Goal: Task Accomplishment & Management: Manage account settings

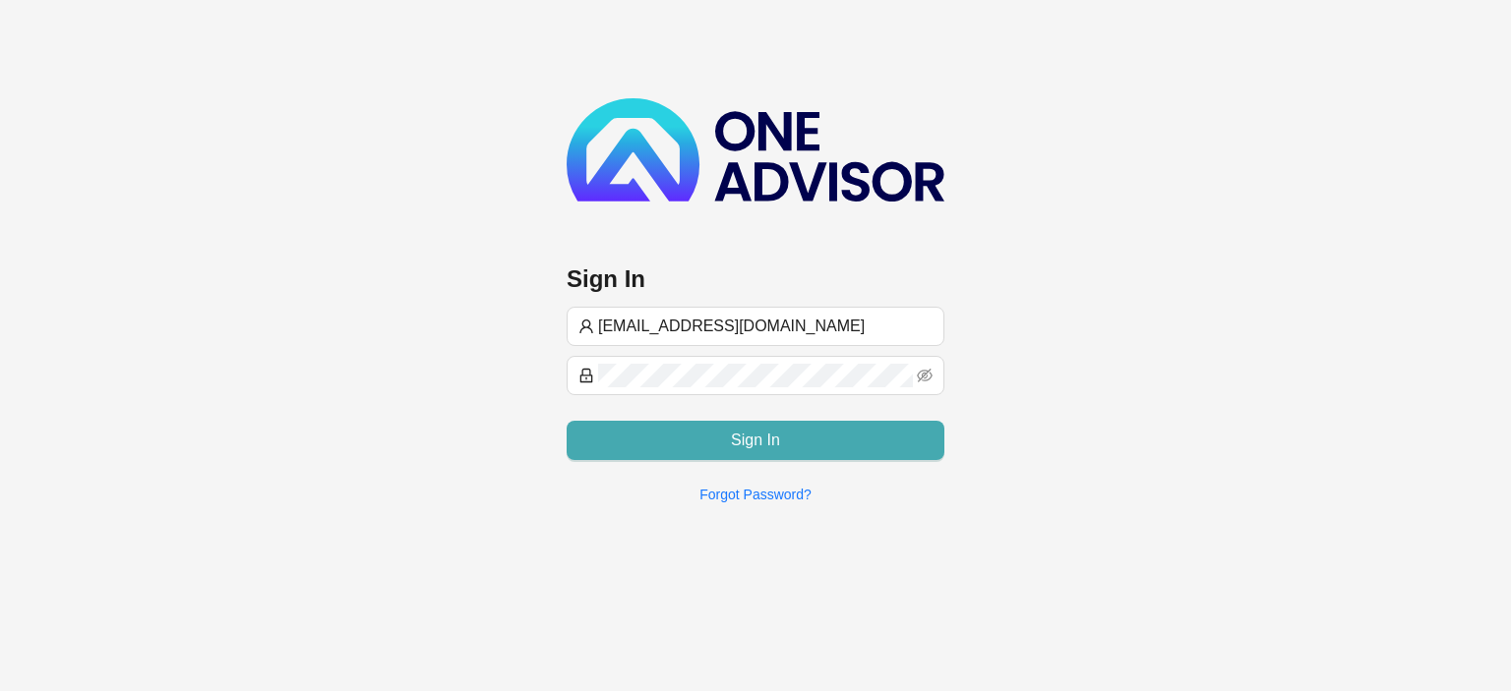
type input "[EMAIL_ADDRESS][DOMAIN_NAME]"
click at [742, 435] on span "Sign In" at bounding box center [755, 441] width 49 height 24
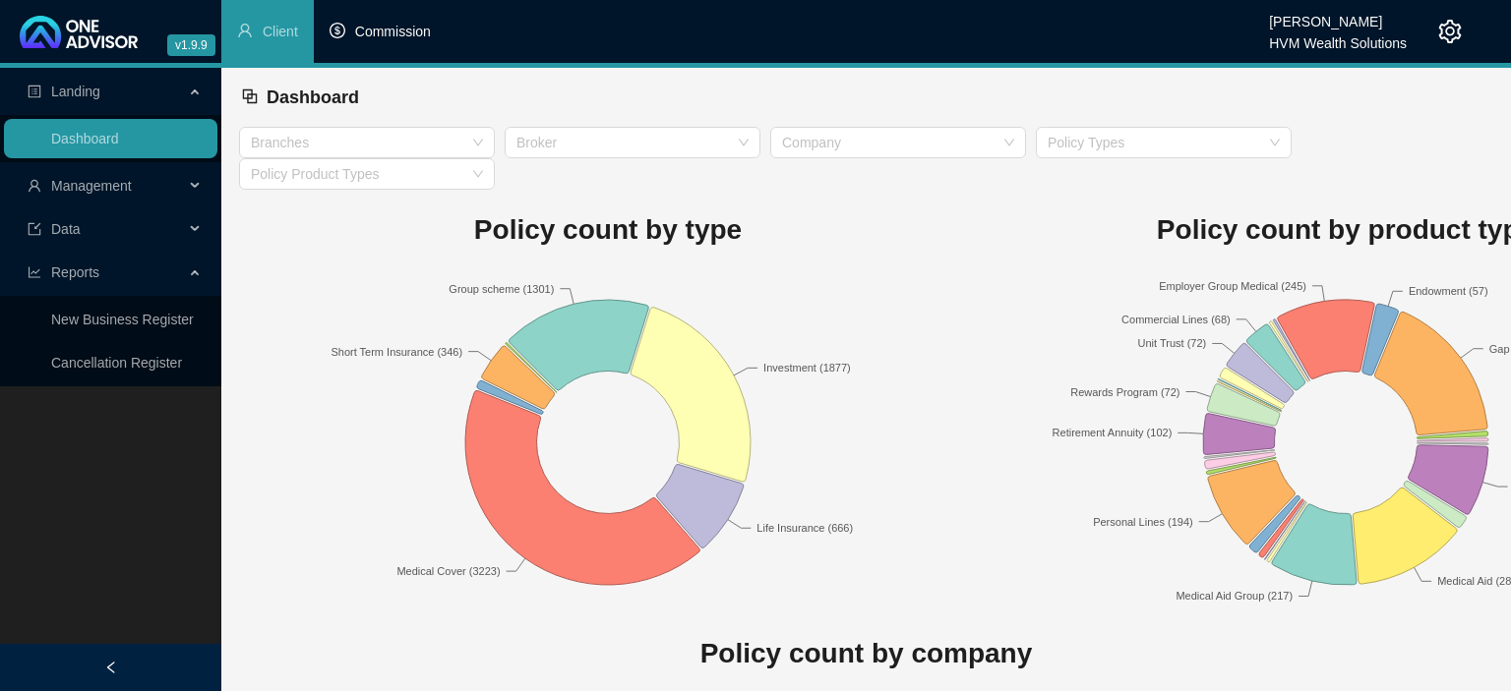
click at [383, 44] on li "Commission" at bounding box center [380, 31] width 133 height 63
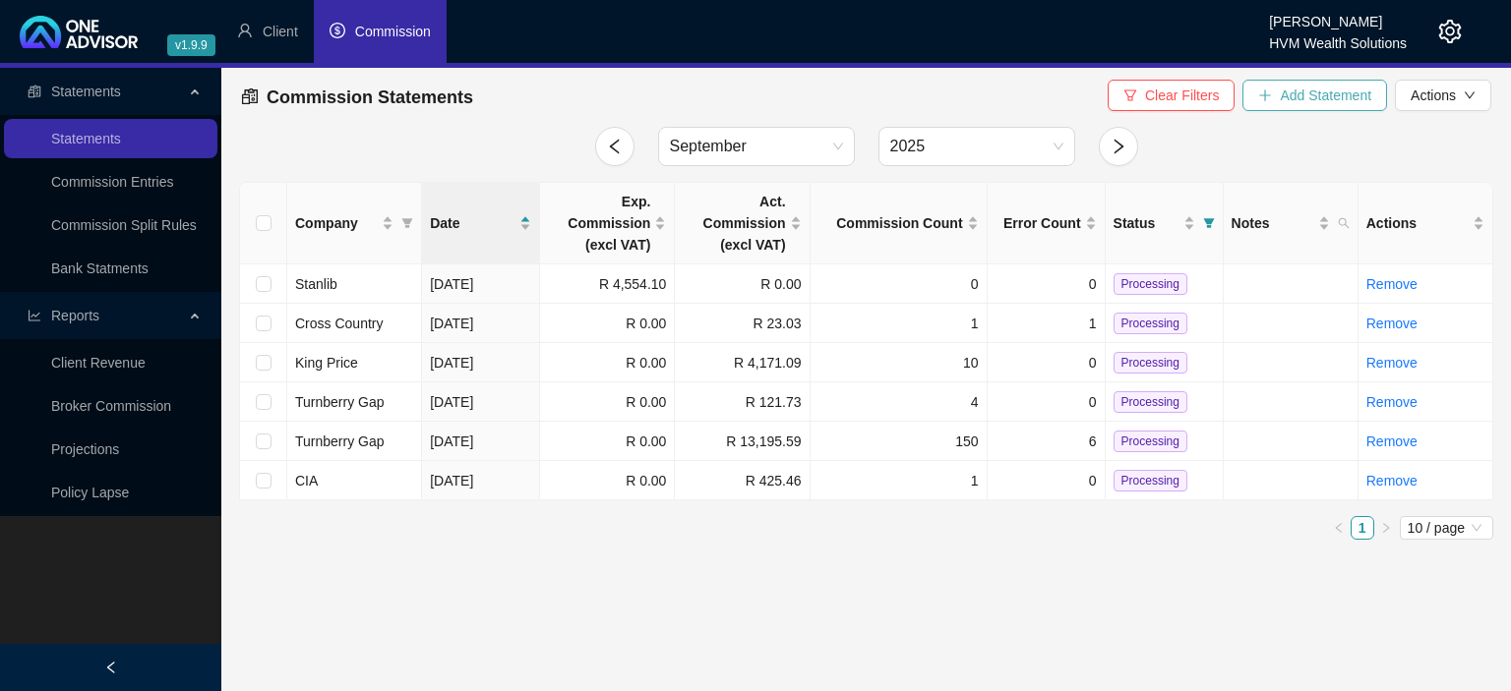
click at [1291, 100] on span "Add Statement" at bounding box center [1325, 96] width 91 height 22
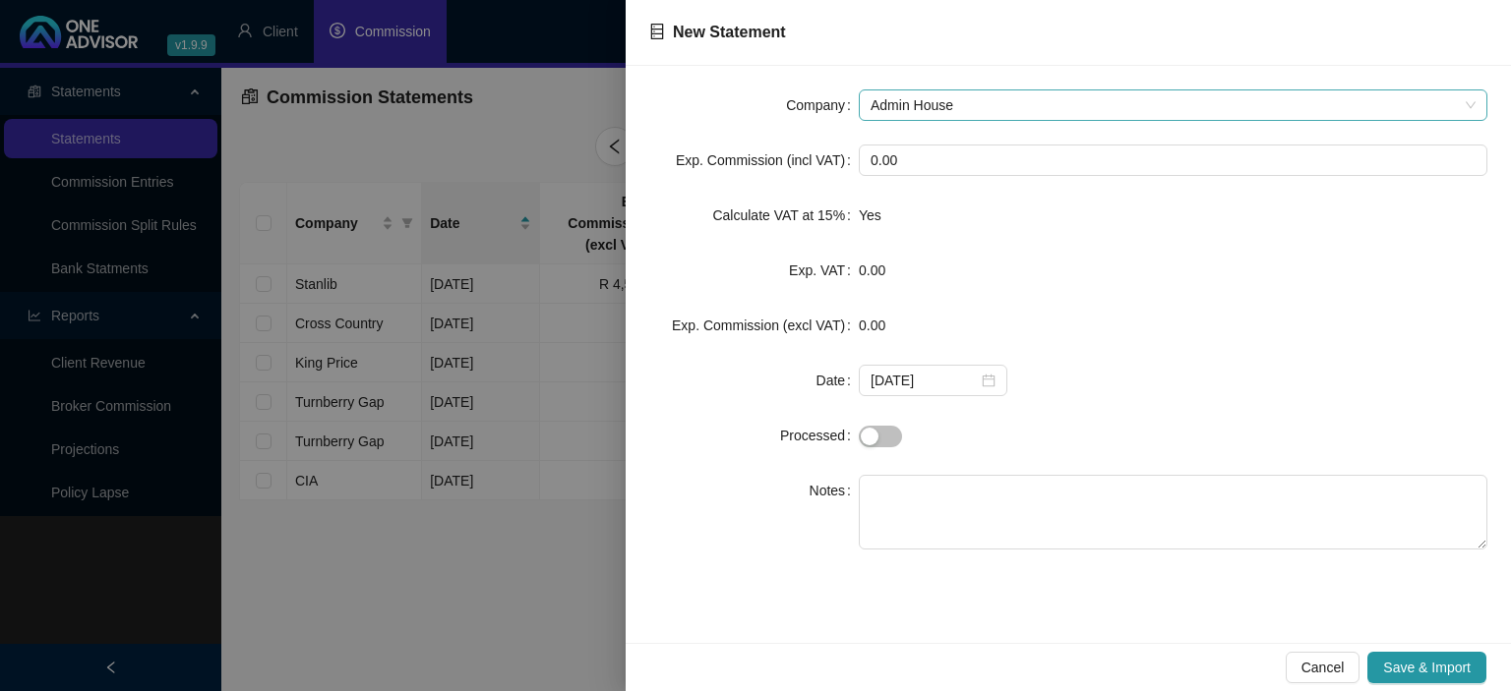
click at [987, 93] on span "Admin House" at bounding box center [1172, 105] width 605 height 30
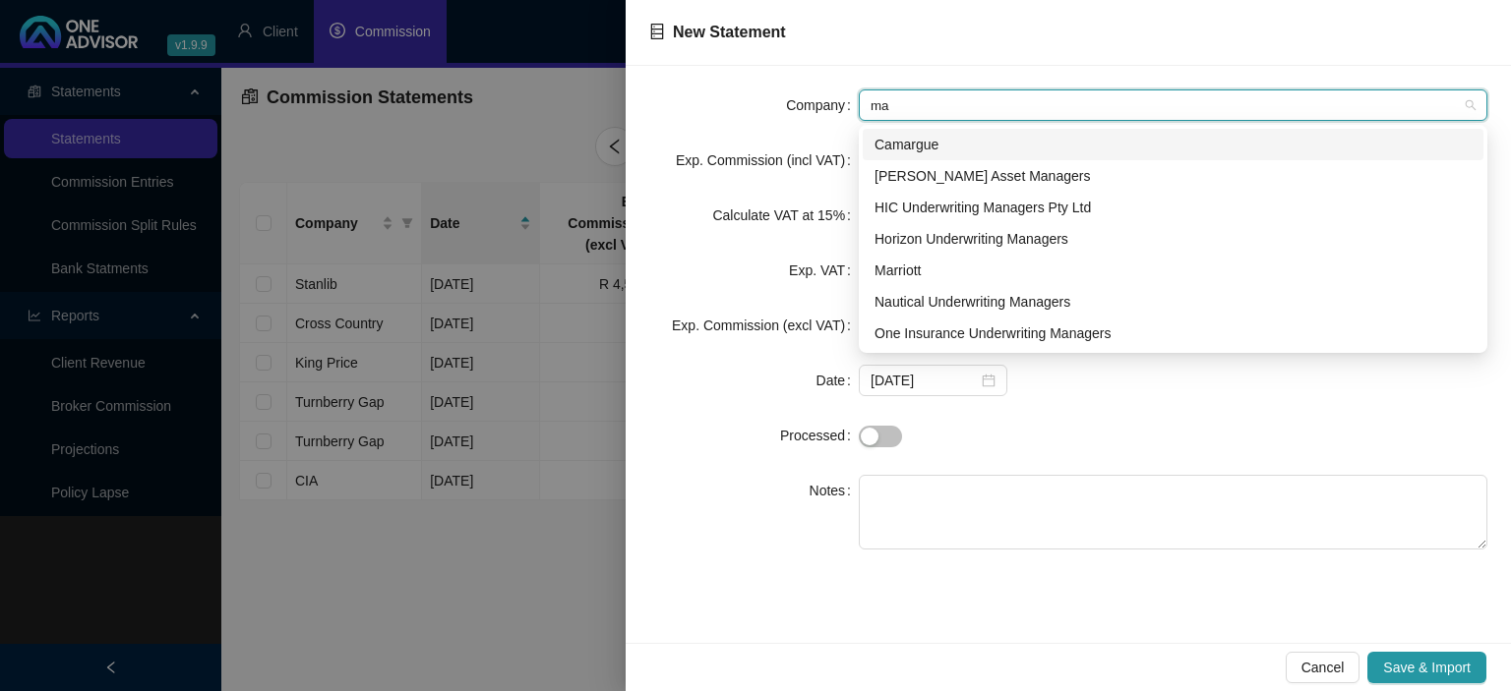
type input "mar"
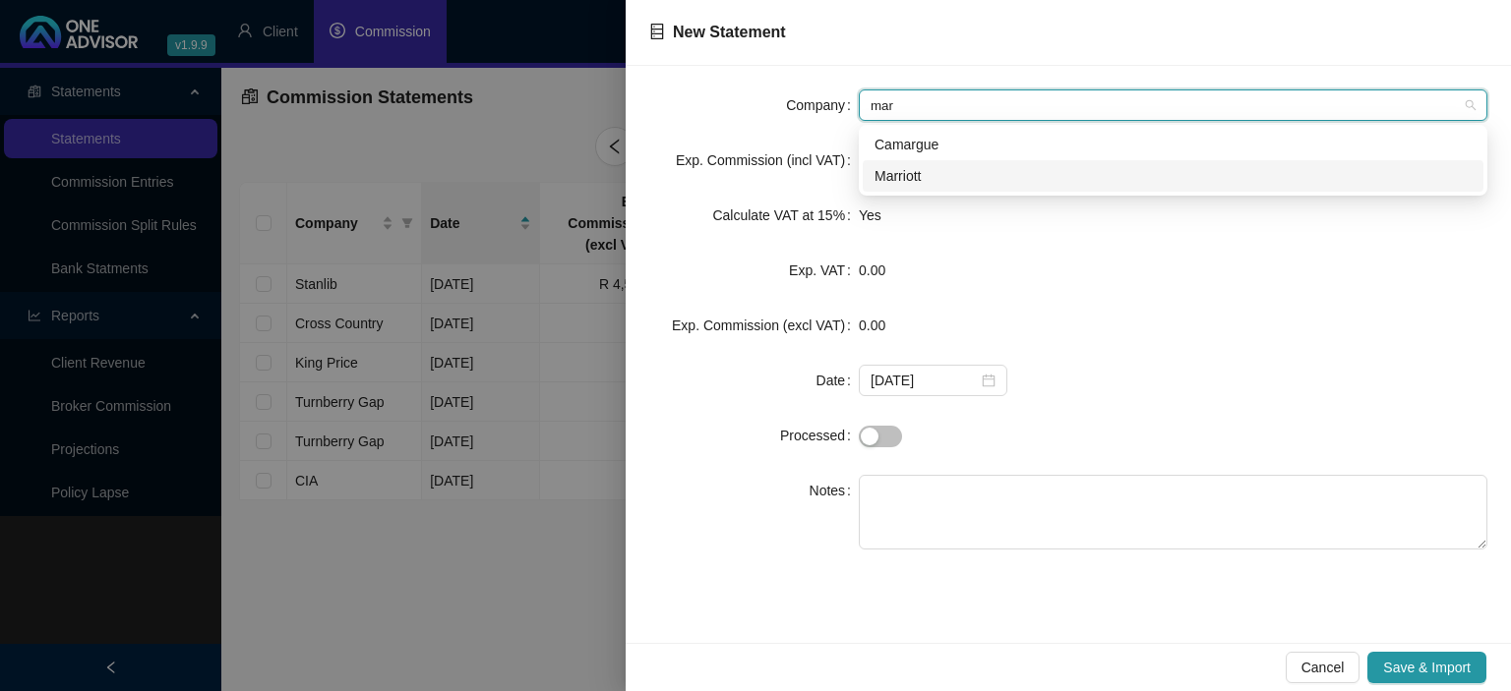
click at [930, 179] on div "Marriott" at bounding box center [1172, 176] width 597 height 22
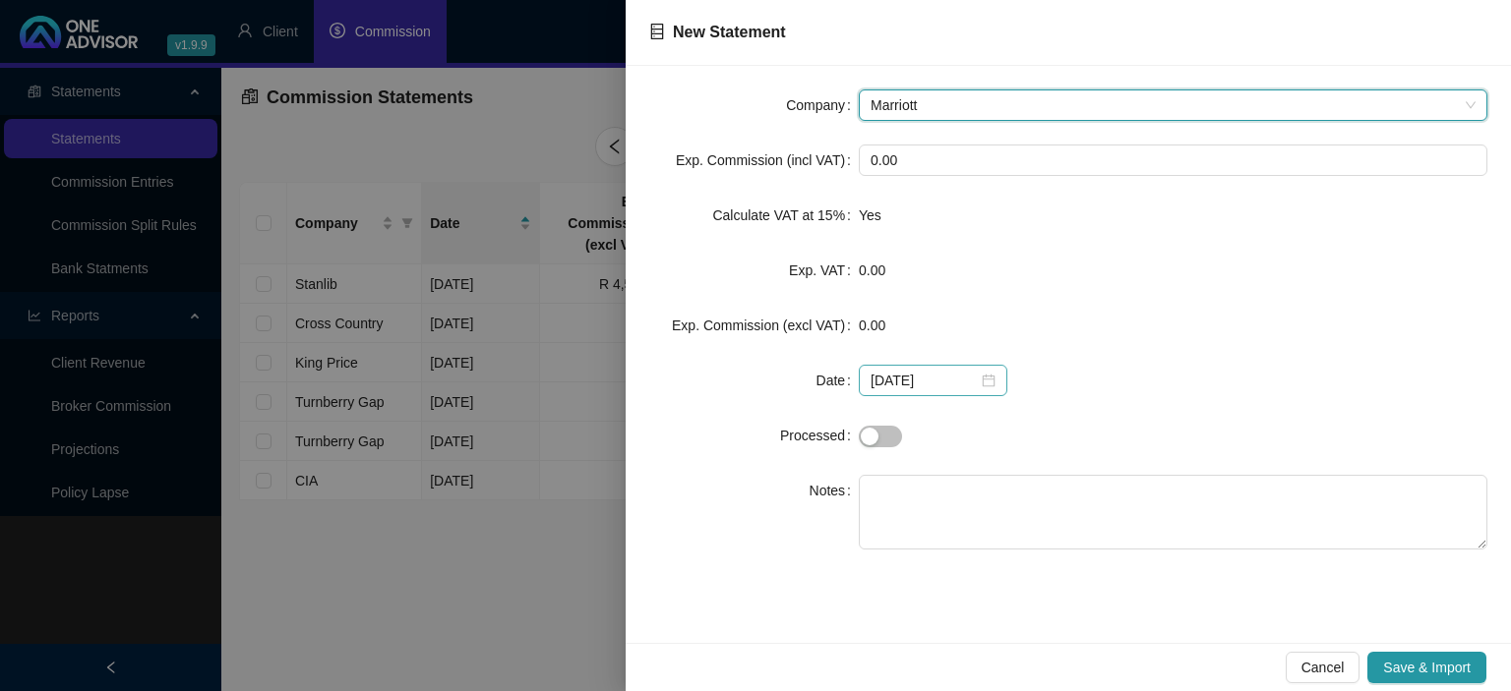
click at [983, 385] on div "[DATE]" at bounding box center [932, 381] width 125 height 22
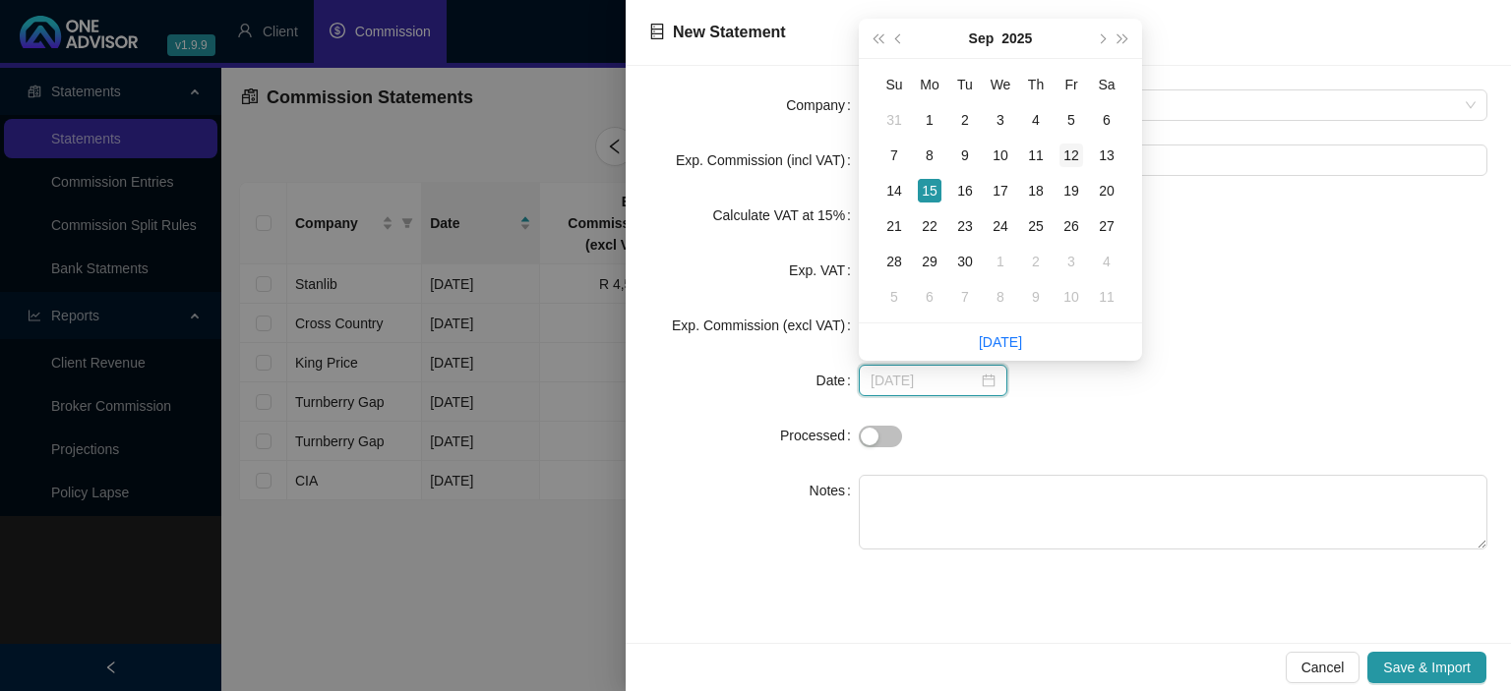
type input "[DATE]"
click at [1069, 161] on div "12" at bounding box center [1071, 156] width 24 height 24
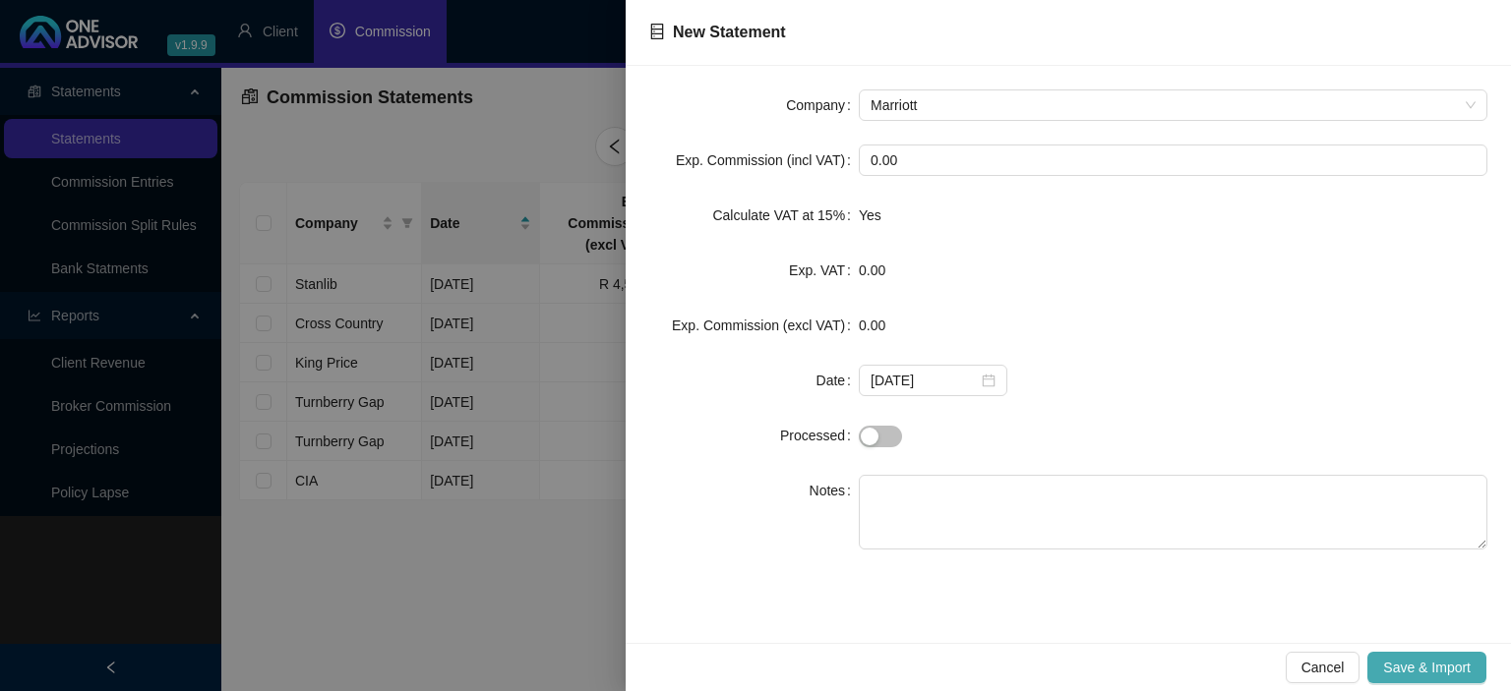
click at [1391, 671] on span "Save & Import" at bounding box center [1427, 668] width 88 height 22
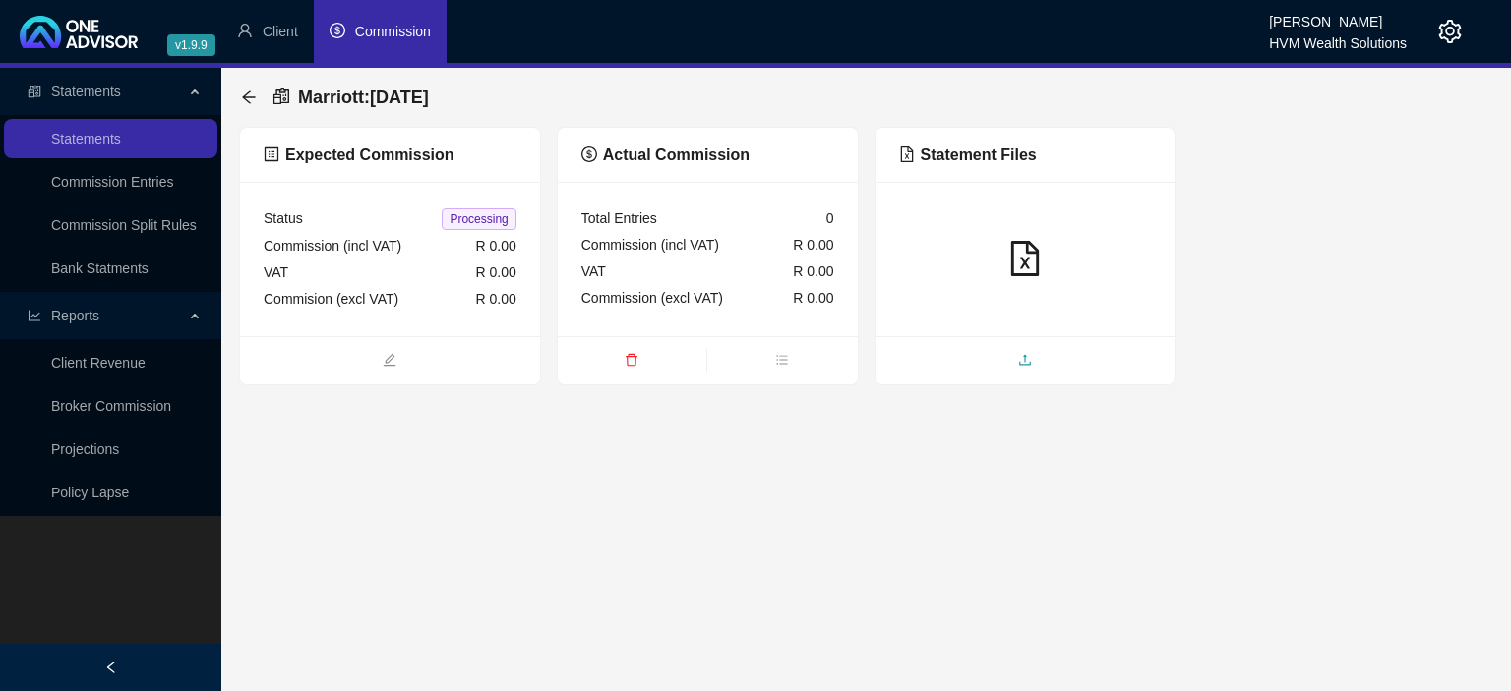
click at [990, 362] on span "upload" at bounding box center [1025, 362] width 300 height 22
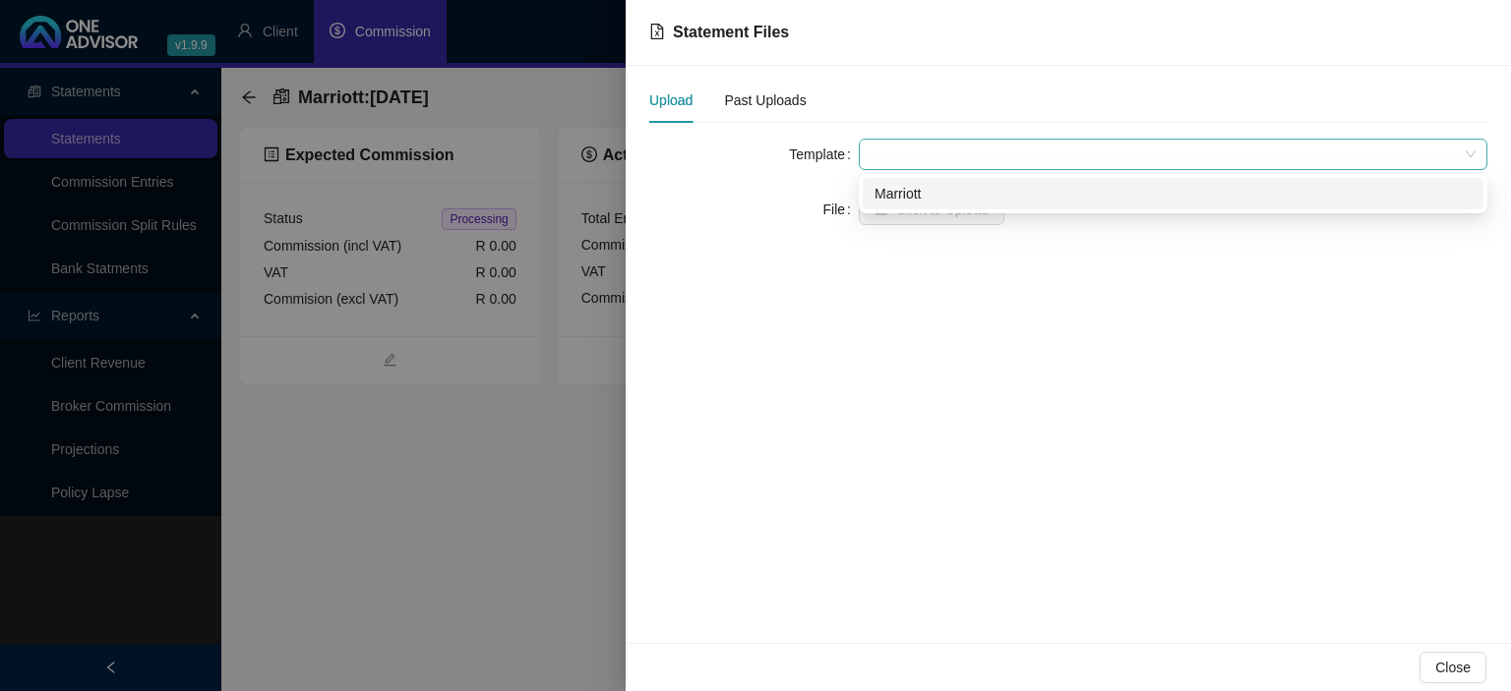
click at [907, 159] on span at bounding box center [1172, 155] width 605 height 30
click at [907, 190] on div "Marriott" at bounding box center [1172, 194] width 597 height 22
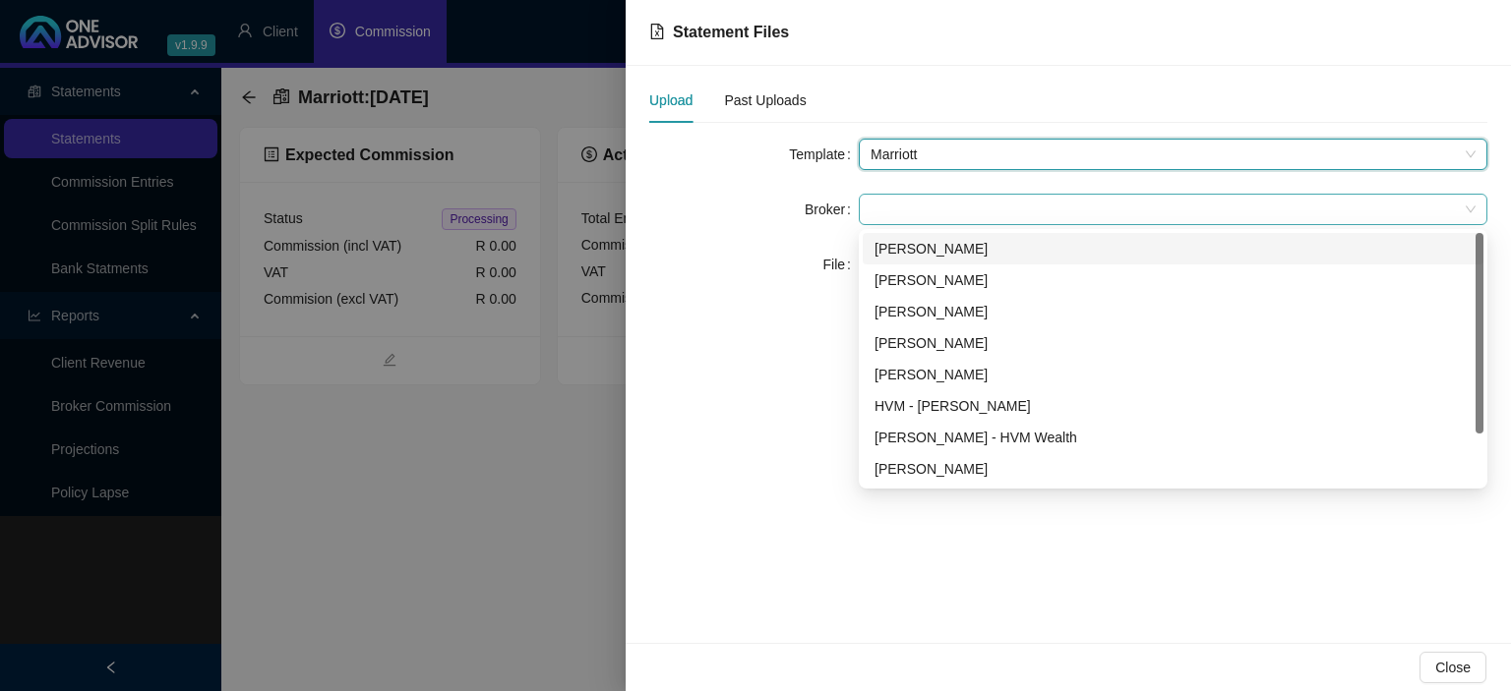
click at [896, 214] on span at bounding box center [1172, 210] width 605 height 30
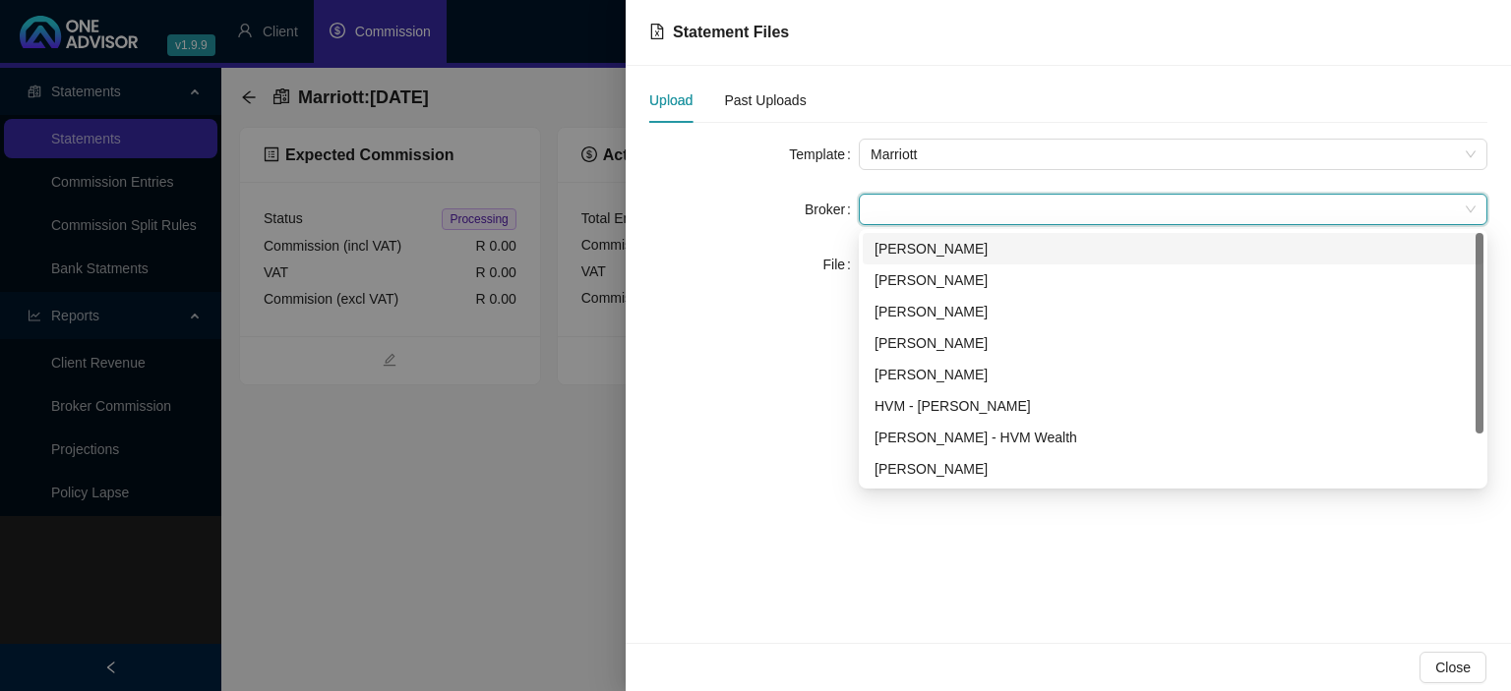
click at [898, 249] on div "[PERSON_NAME]" at bounding box center [1172, 249] width 597 height 22
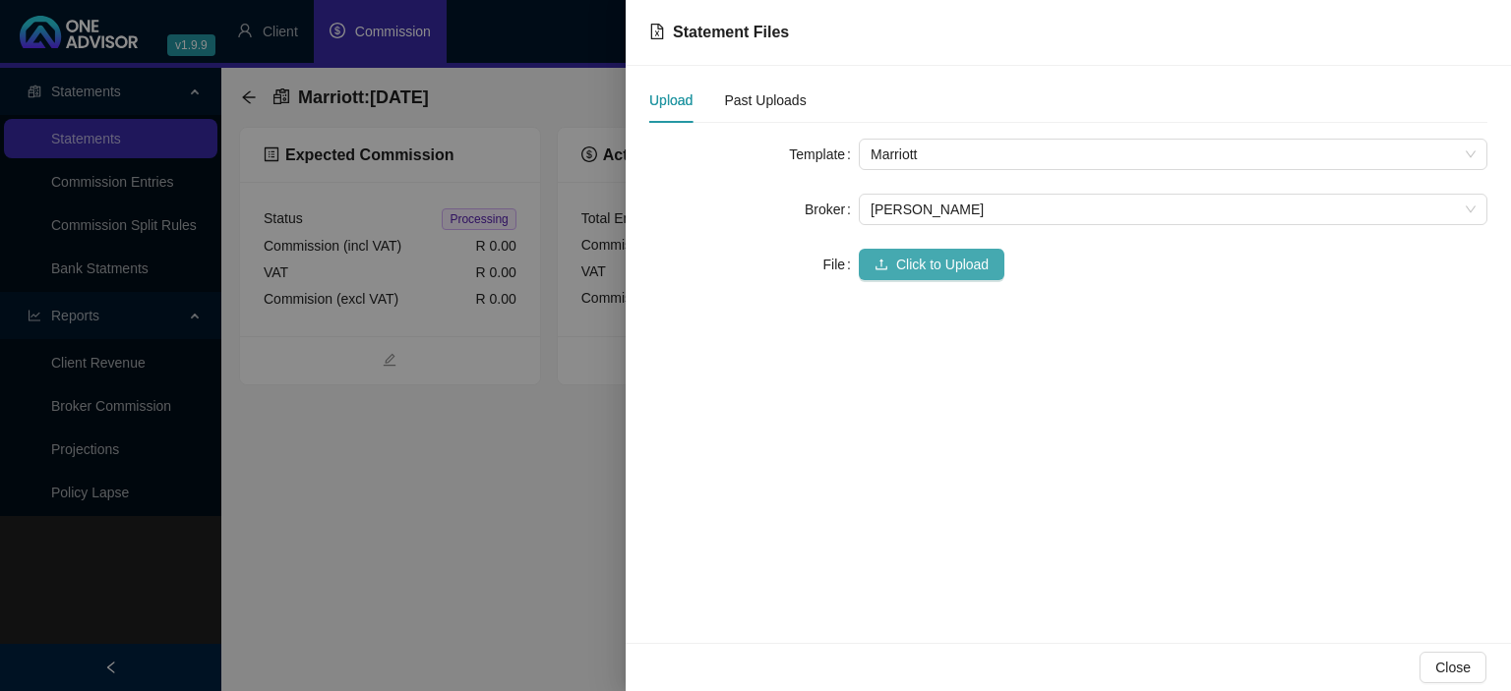
click at [887, 262] on icon "upload" at bounding box center [881, 265] width 14 height 14
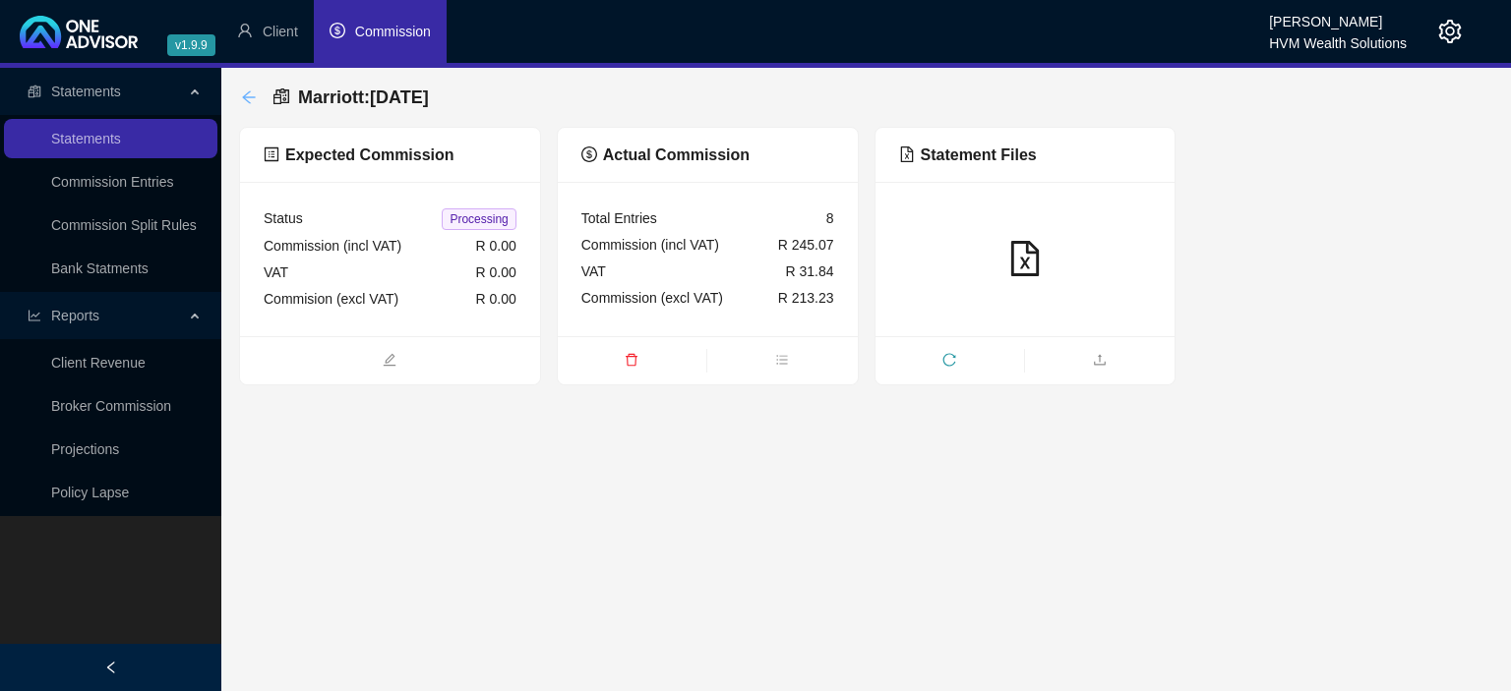
click at [244, 101] on icon "arrow-left" at bounding box center [249, 98] width 16 height 16
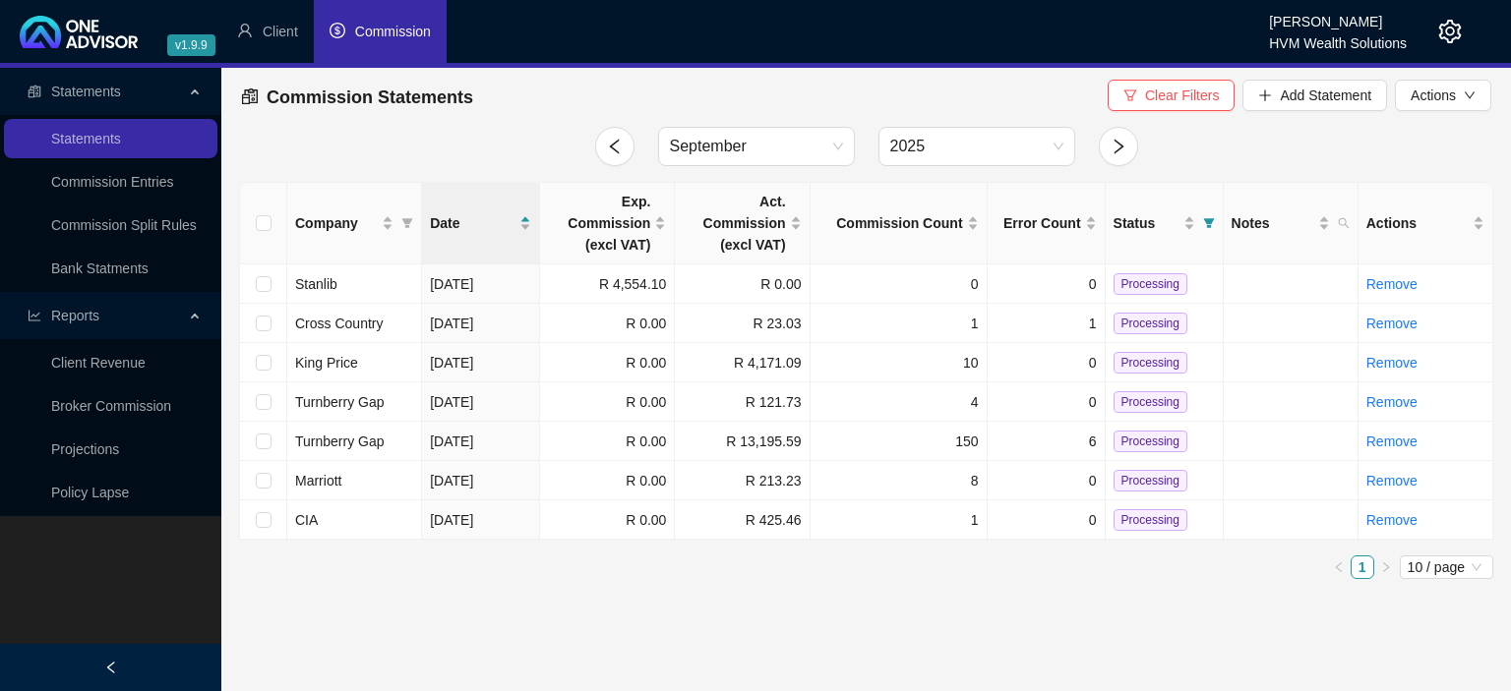
click at [1441, 33] on icon "setting" at bounding box center [1450, 32] width 23 height 24
